Goal: Information Seeking & Learning: Find specific fact

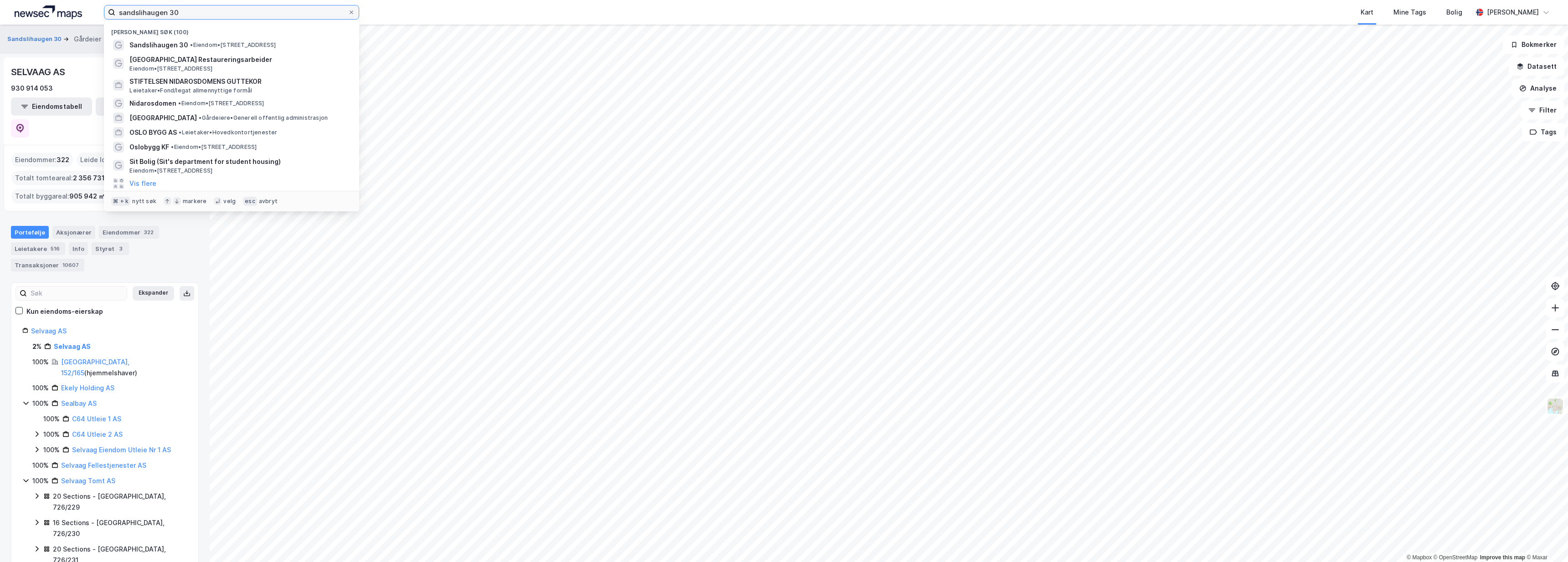
drag, startPoint x: 340, startPoint y: 14, endPoint x: 102, endPoint y: -4, distance: 238.7
click at [102, 0] on html "sandslihaugen 30 Nylige søk (100) Sandslihaugen 30 • Eiendom • Sandslihaugen 30…" at bounding box center [784, 281] width 1568 height 562
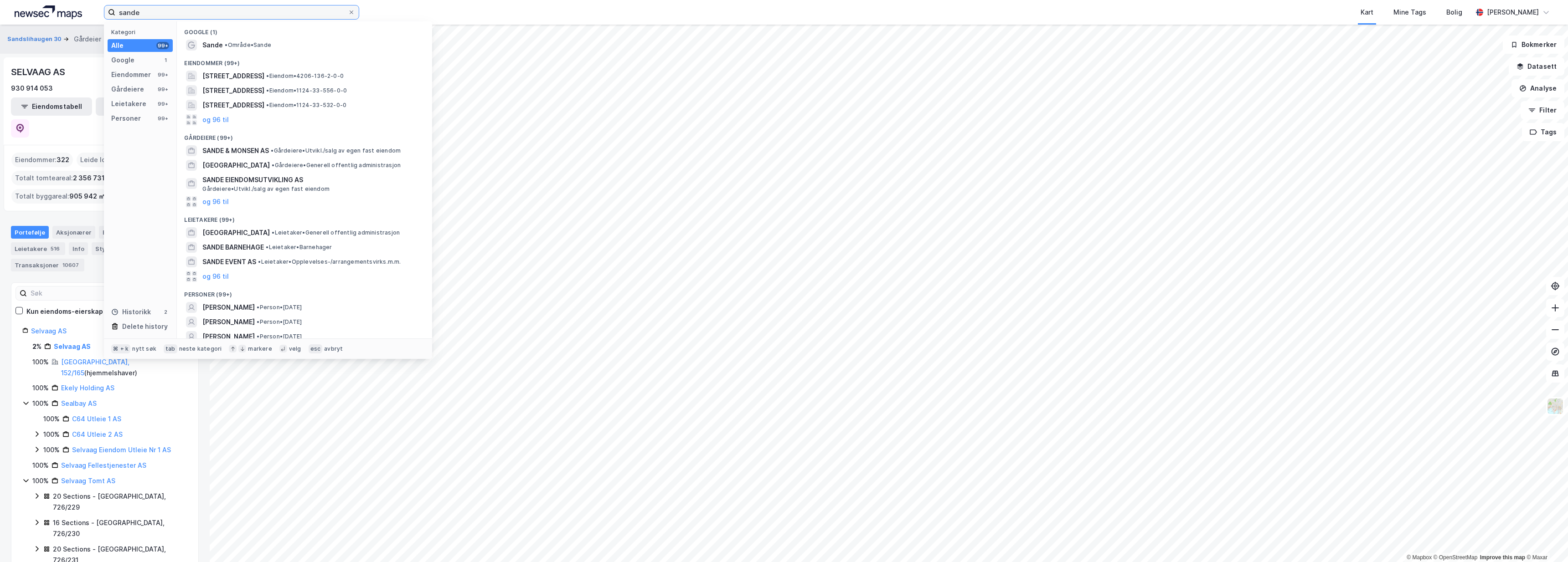
type input "sandef"
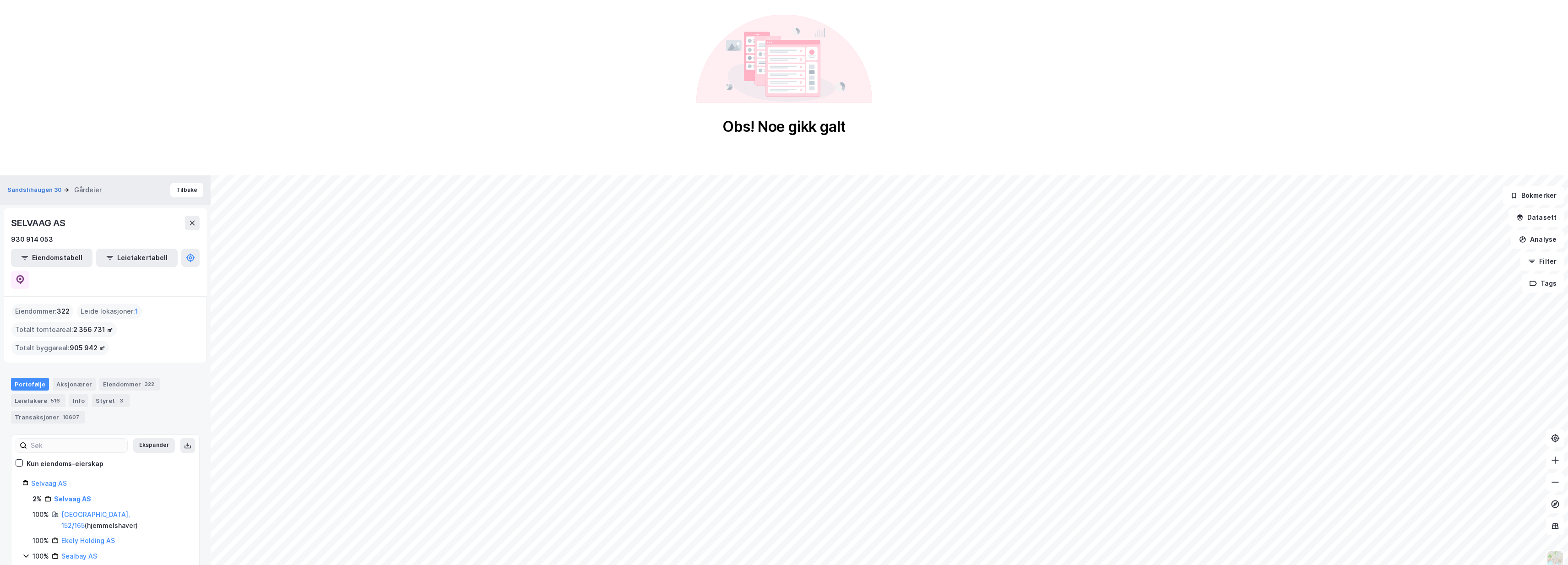
click at [185, 37] on div "Obs! Noe gikk galt" at bounding box center [784, 75] width 1568 height 150
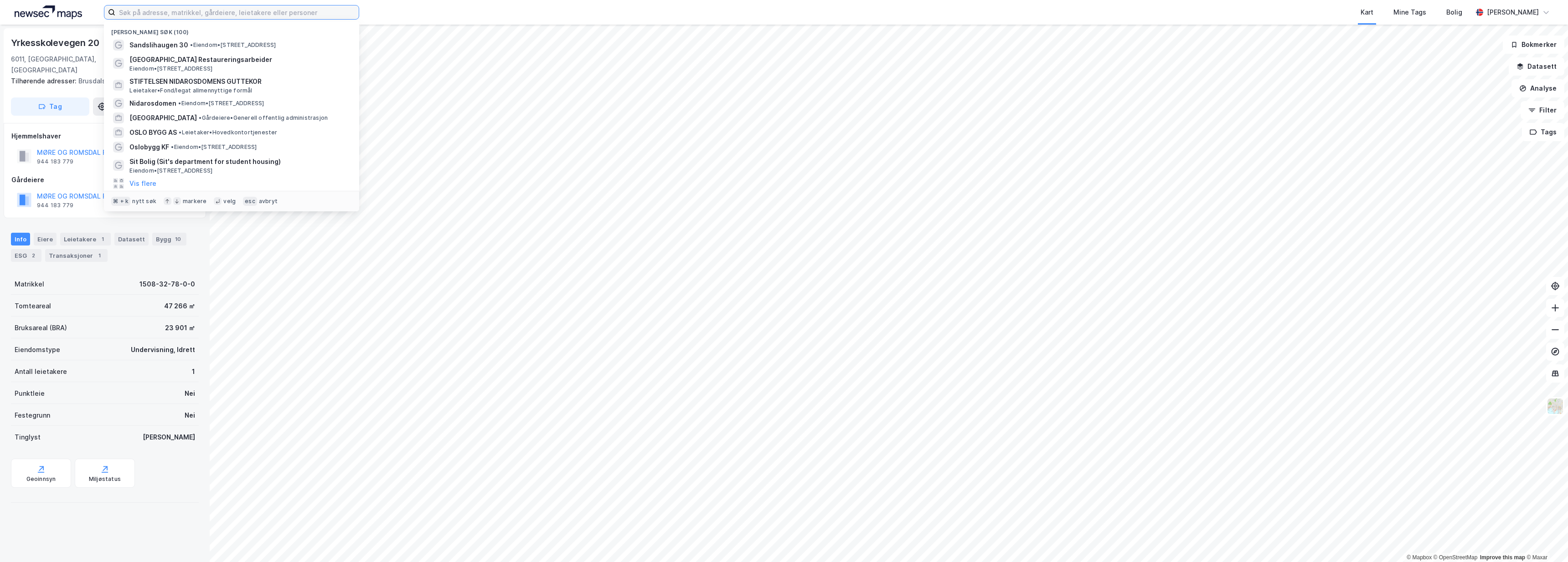
click at [195, 13] on input at bounding box center [237, 12] width 243 height 13
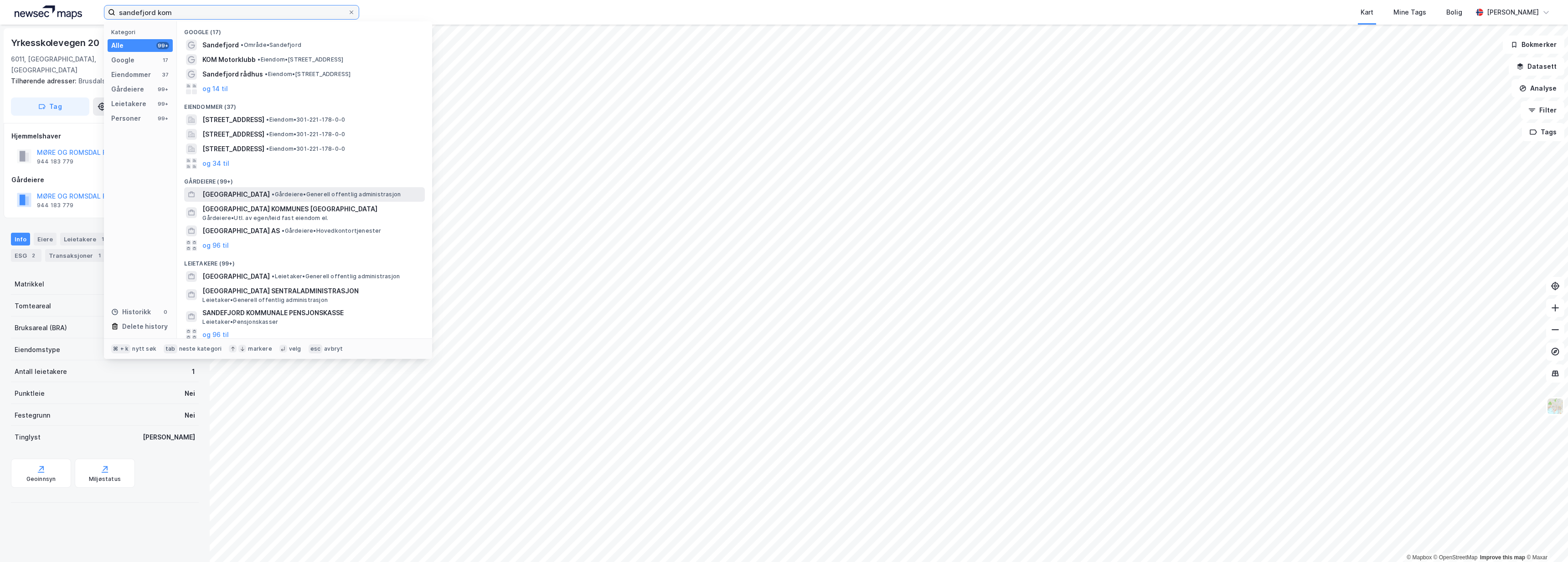
type input "sandefjord kom"
click at [301, 193] on span "• Gårdeiere • Generell offentlig administrasjon" at bounding box center [336, 195] width 129 height 7
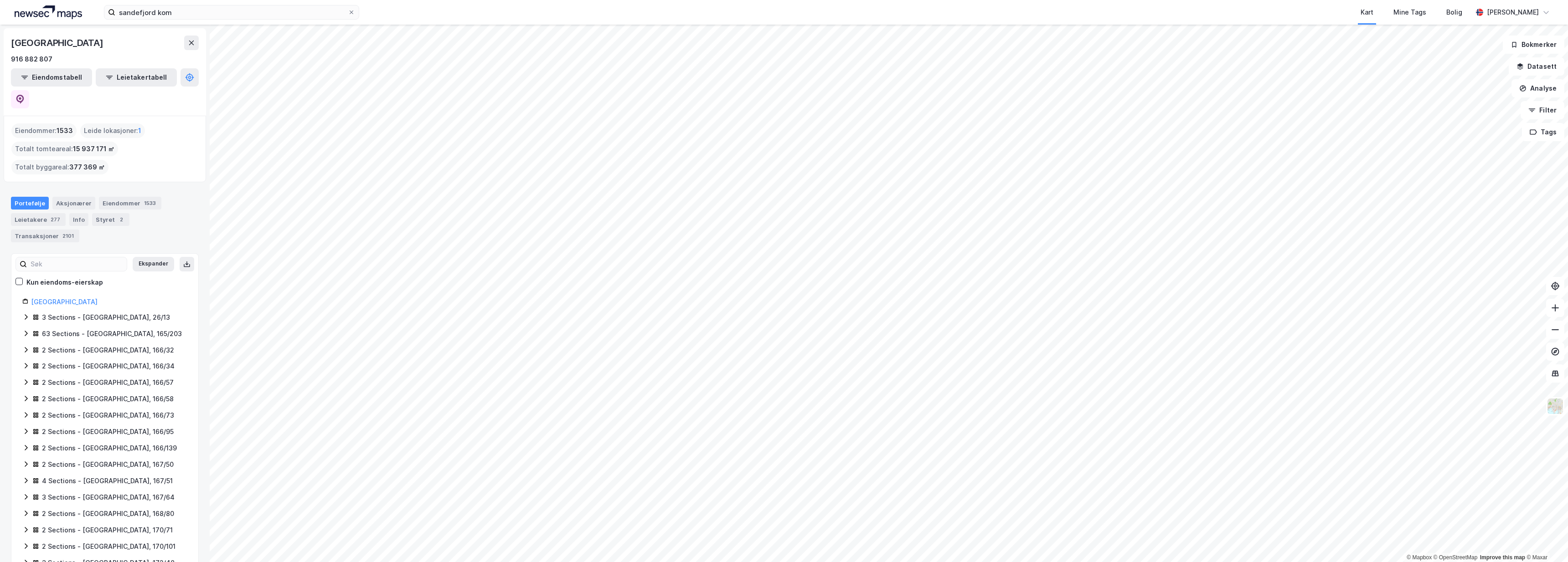
click at [35, 196] on div "Portefølje" at bounding box center [30, 203] width 38 height 13
click at [106, 196] on div "Eiendommer 1533" at bounding box center [130, 203] width 63 height 13
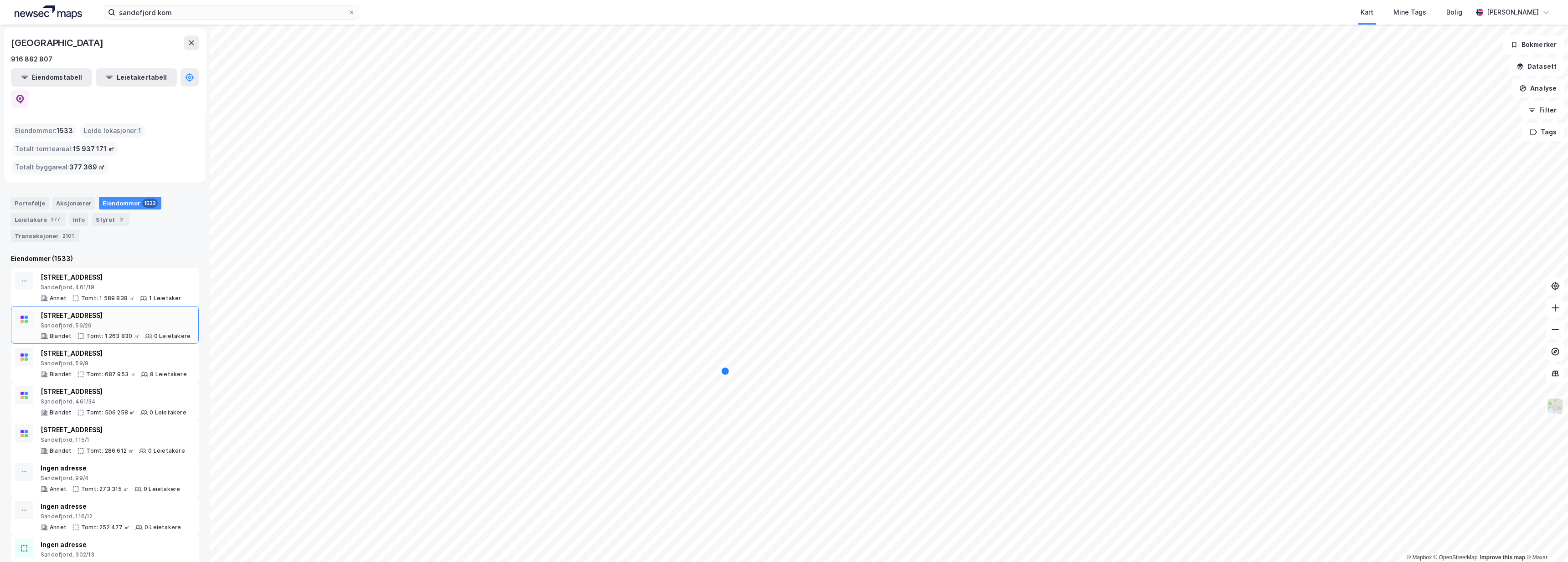
click at [121, 322] on div "Sandefjord, 59/29" at bounding box center [116, 325] width 150 height 7
click at [112, 386] on div "Bredholtveien 200" at bounding box center [114, 392] width 146 height 11
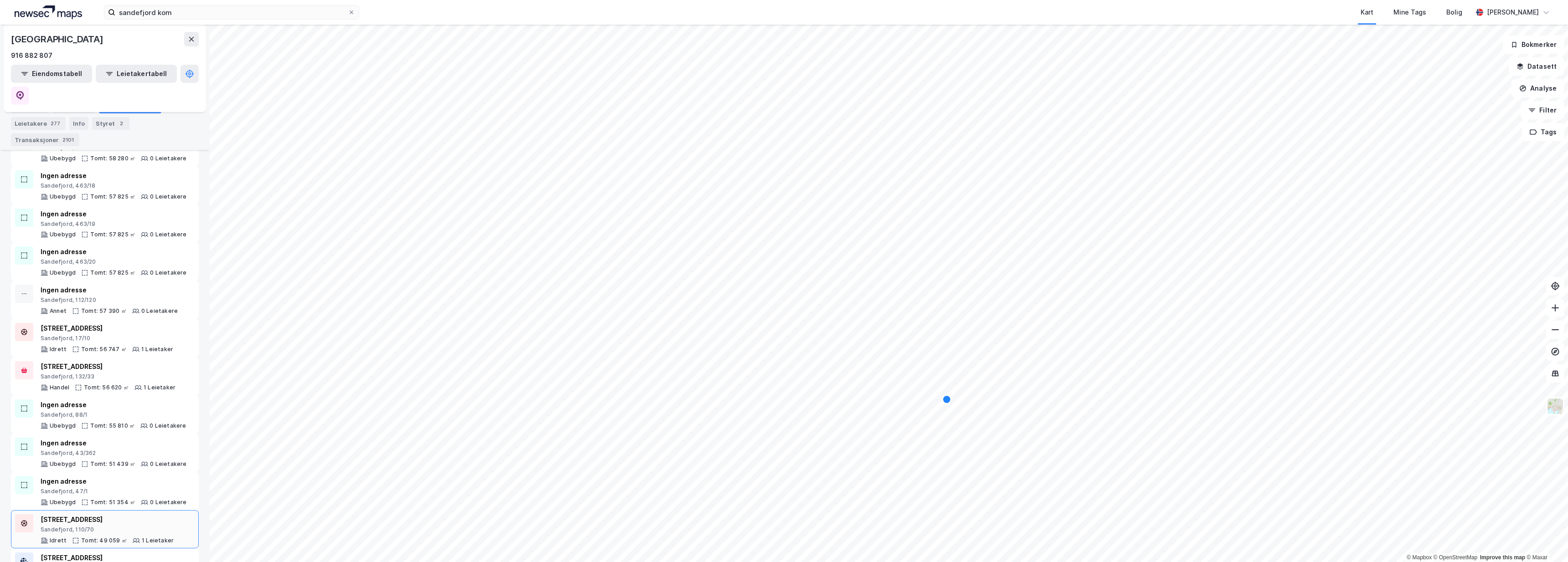
scroll to position [2396, 0]
click at [123, 462] on div "Tomt: 39 906 ㎡" at bounding box center [120, 466] width 46 height 7
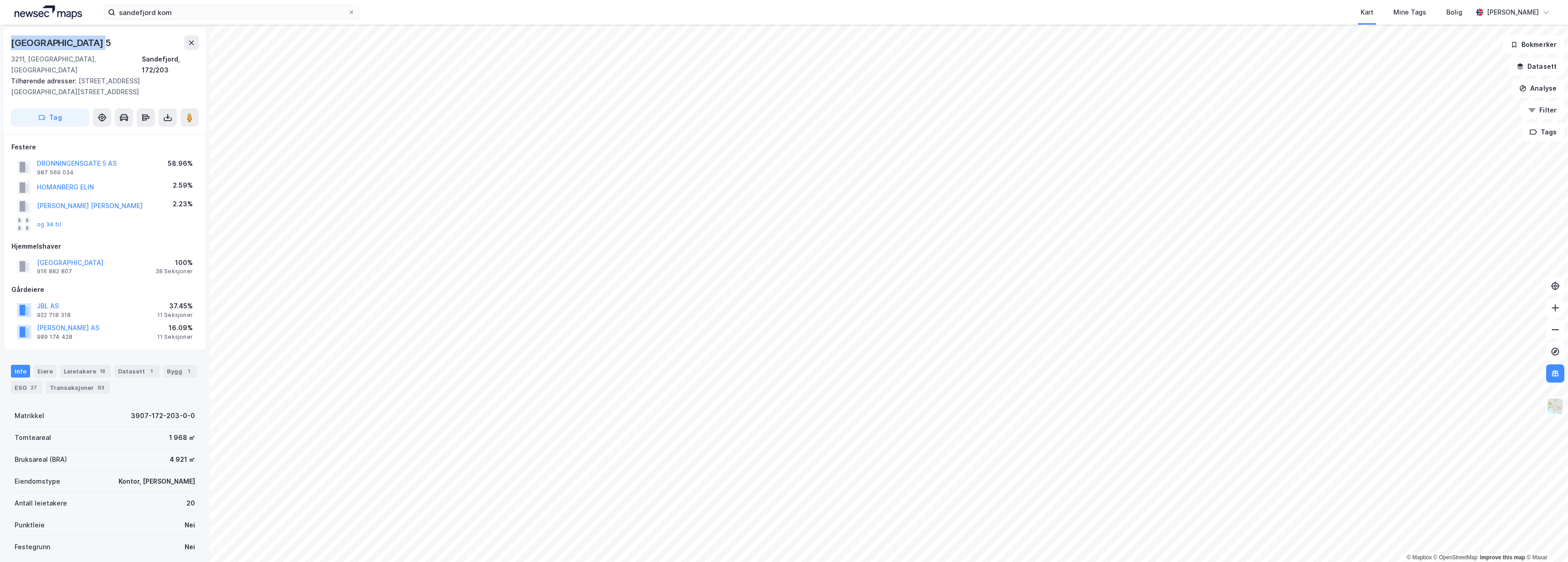
drag, startPoint x: 97, startPoint y: 44, endPoint x: 6, endPoint y: 42, distance: 91.0
click at [6, 42] on div "Dronningens Gate 5 3211, Sandefjord, Vestfold Sandefjord, 172/203 Tilhørende ad…" at bounding box center [105, 81] width 202 height 106
copy div "Dronningens Gate 5"
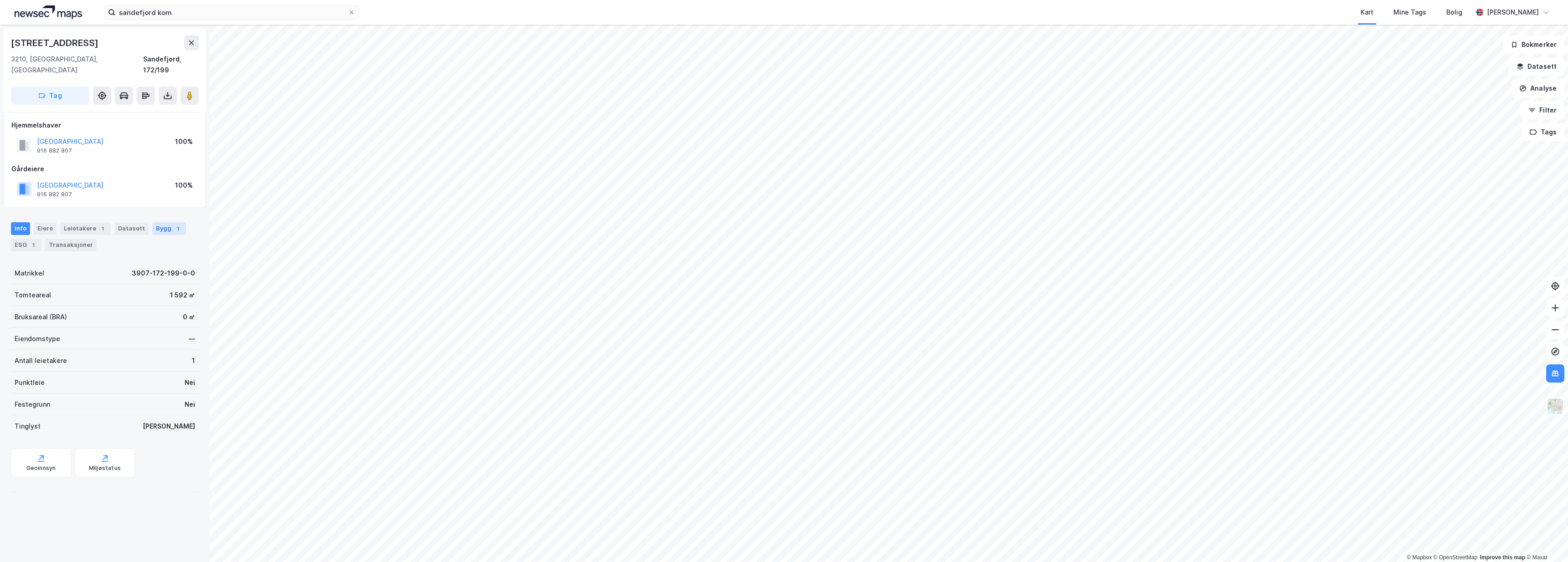
click at [173, 224] on div "1" at bounding box center [178, 228] width 9 height 9
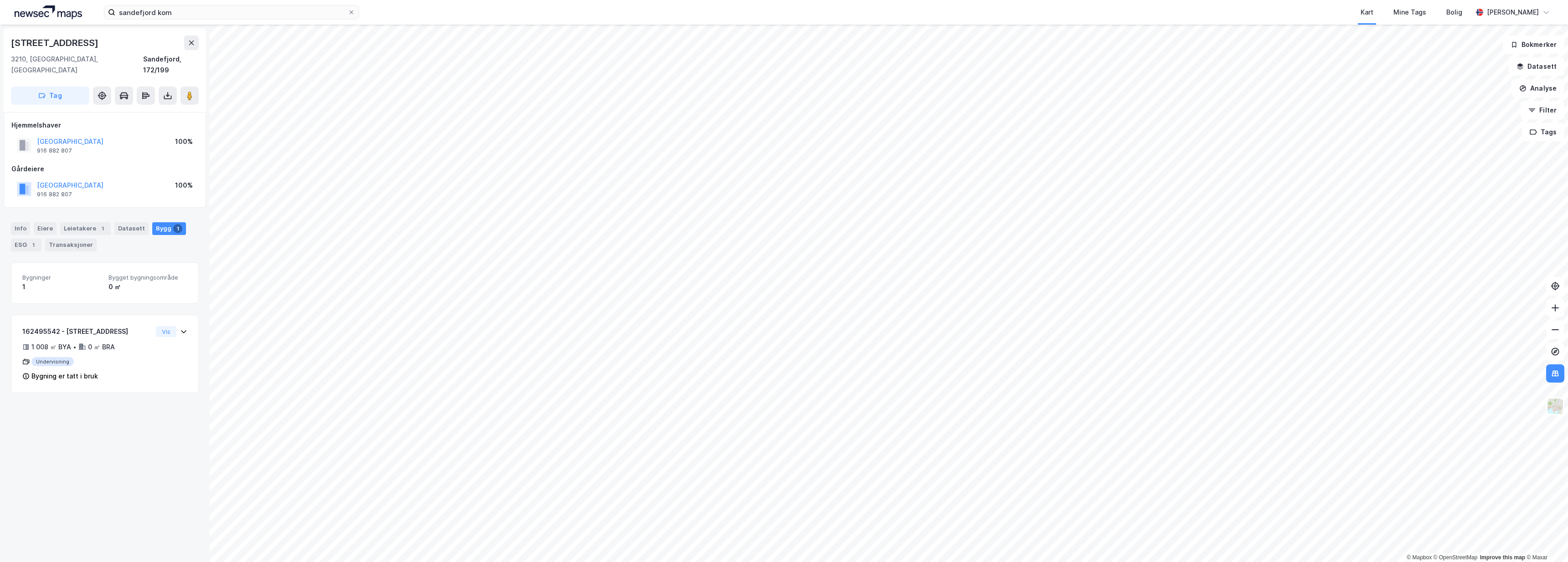
click at [125, 425] on div "Skolegata 4 3210, Sandefjord, Vestfold Sandefjord, 172/199 Tag Hjemmelshaver SA…" at bounding box center [105, 293] width 209 height 538
drag, startPoint x: 74, startPoint y: 43, endPoint x: 12, endPoint y: 43, distance: 62.0
click at [12, 43] on div "Skolegata 4" at bounding box center [105, 43] width 188 height 15
drag, startPoint x: 86, startPoint y: 60, endPoint x: 0, endPoint y: 33, distance: 90.1
click at [0, 33] on div "Skolegata 4 3210, Sandefjord, Vestfold Sandefjord, 172/199 Tag Hjemmelshaver SA…" at bounding box center [105, 293] width 209 height 538
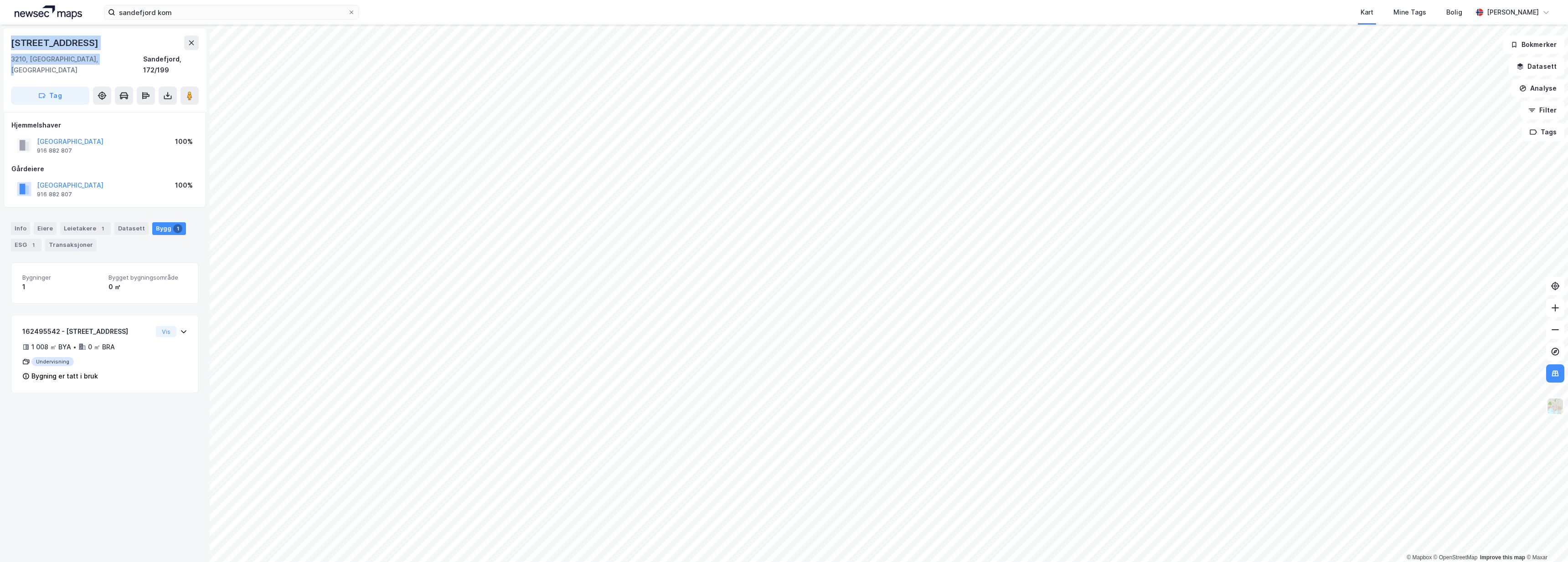
copy div "Skolegata 4 3210, Sandefjord, Vestfold"
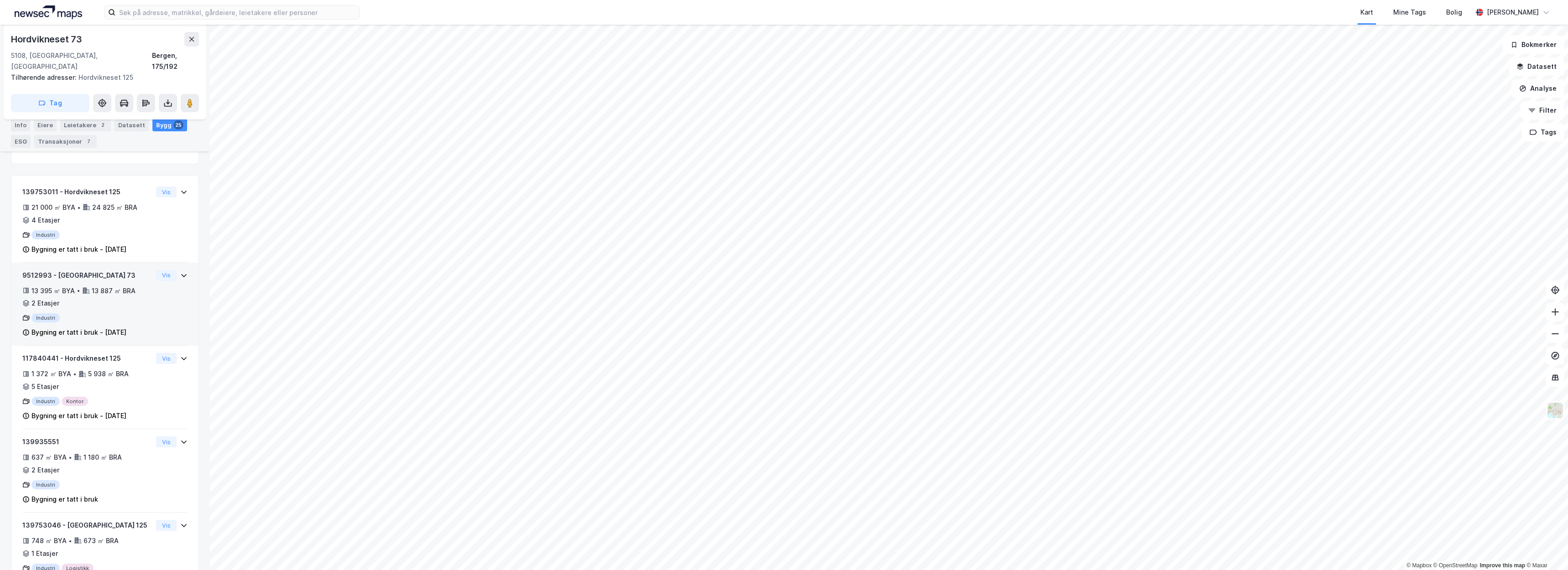
scroll to position [141, 0]
